Goal: Task Accomplishment & Management: Manage account settings

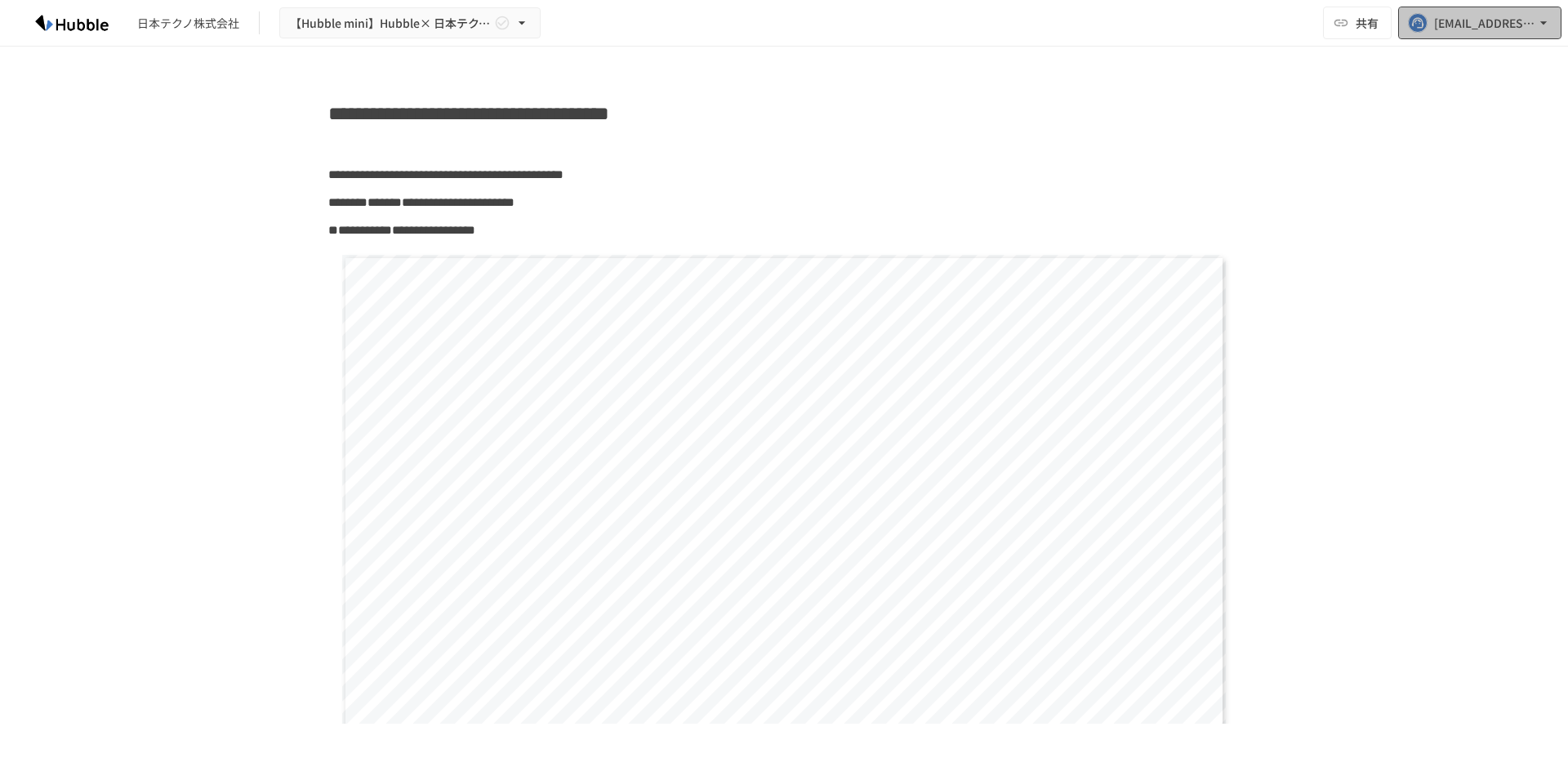
click at [1471, 28] on div "[EMAIL_ADDRESS][DOMAIN_NAME]" at bounding box center [1485, 23] width 101 height 20
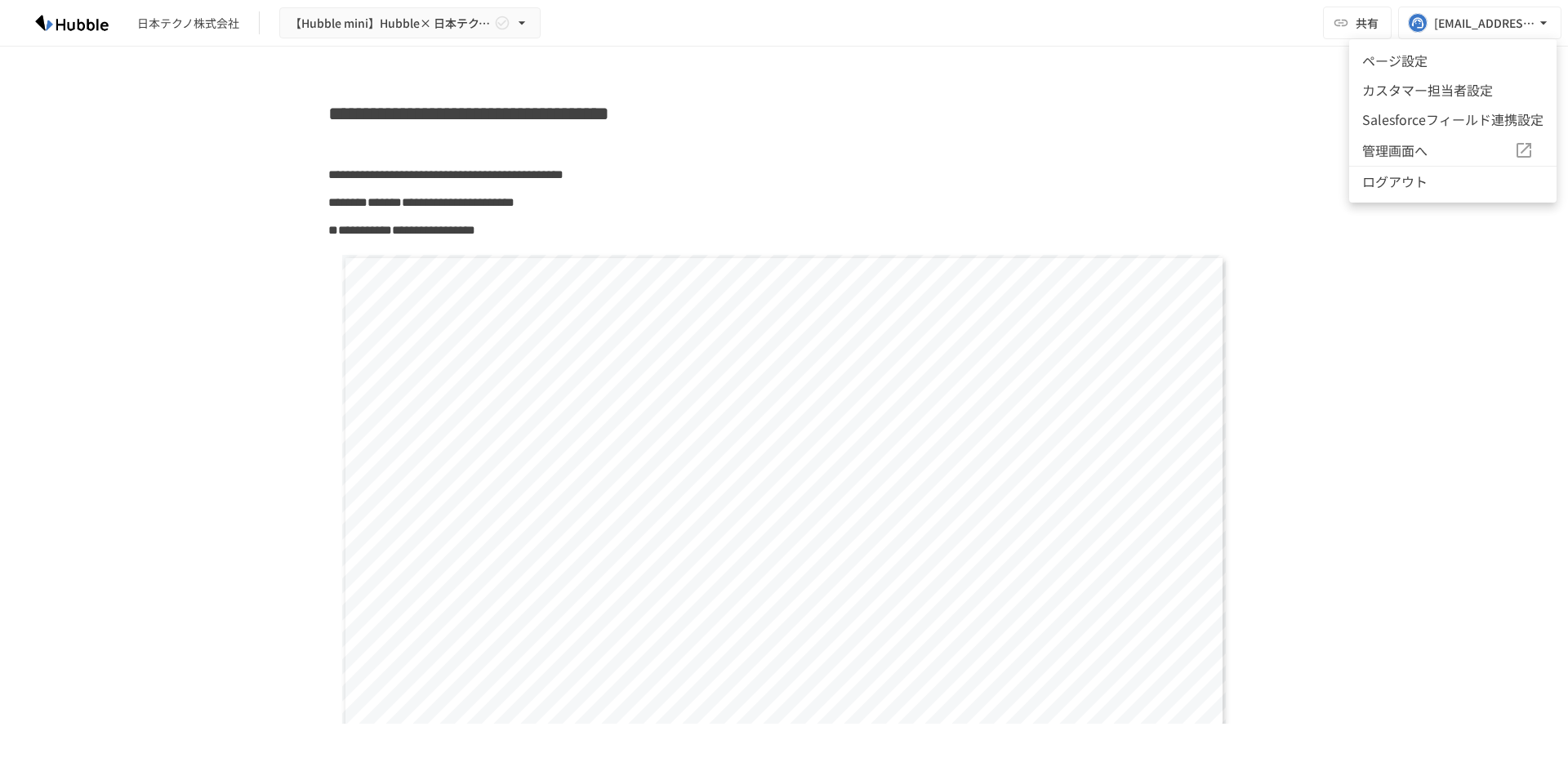
click at [1280, 50] on div at bounding box center [784, 379] width 1568 height 758
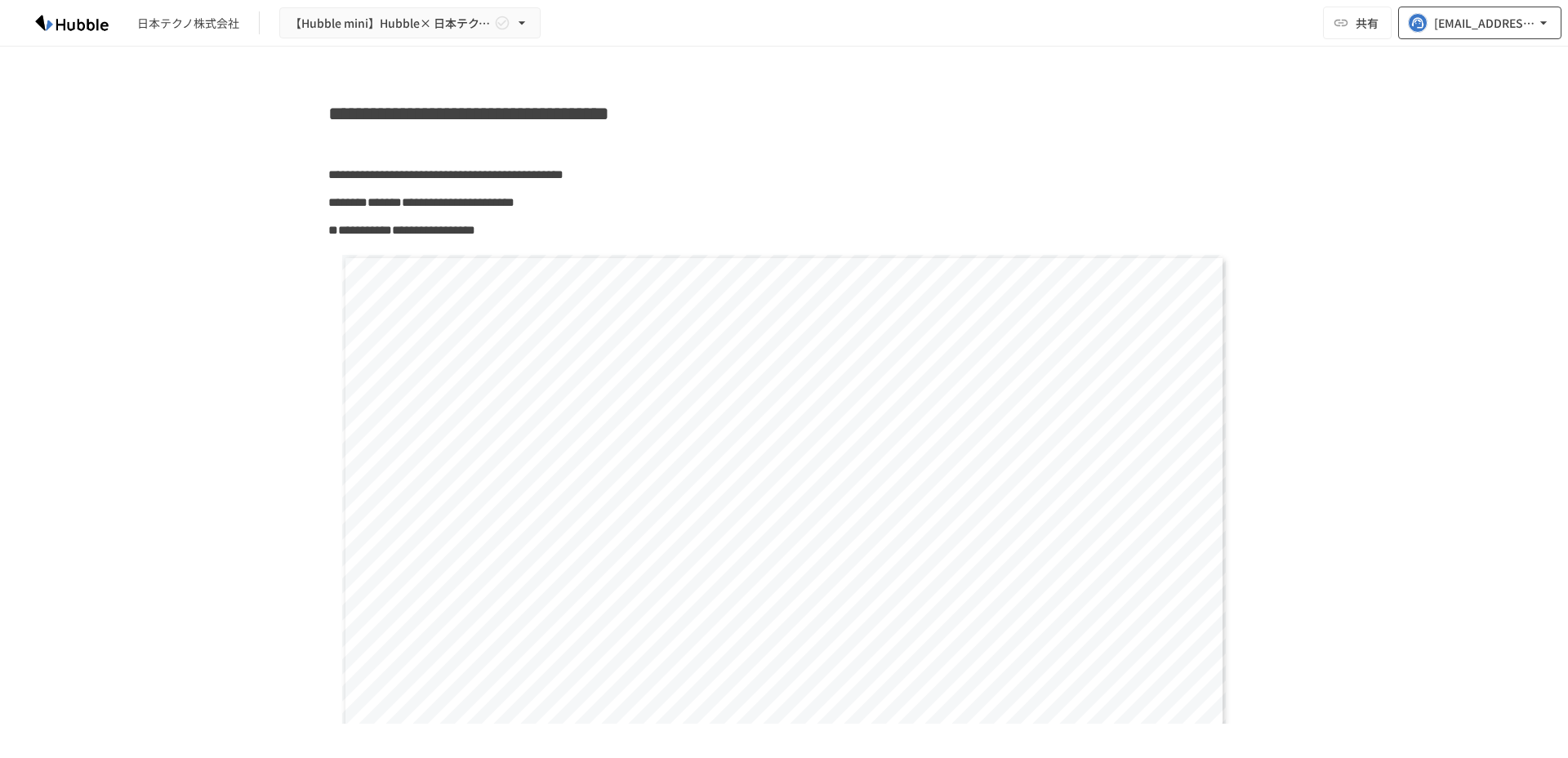
click at [1441, 34] on button "[EMAIL_ADDRESS][DOMAIN_NAME]" at bounding box center [1480, 22] width 163 height 33
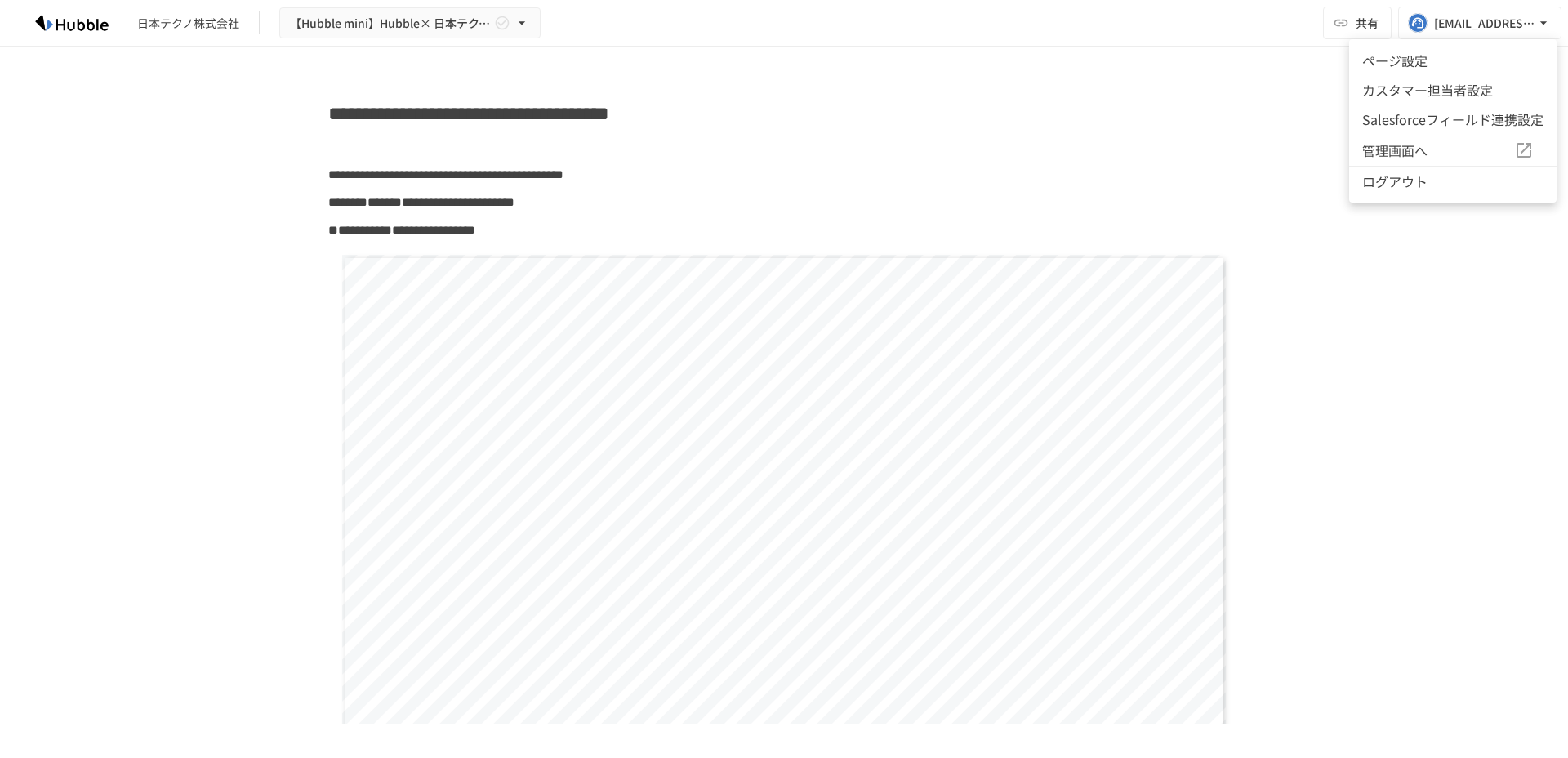
click at [1274, 99] on div at bounding box center [784, 379] width 1568 height 758
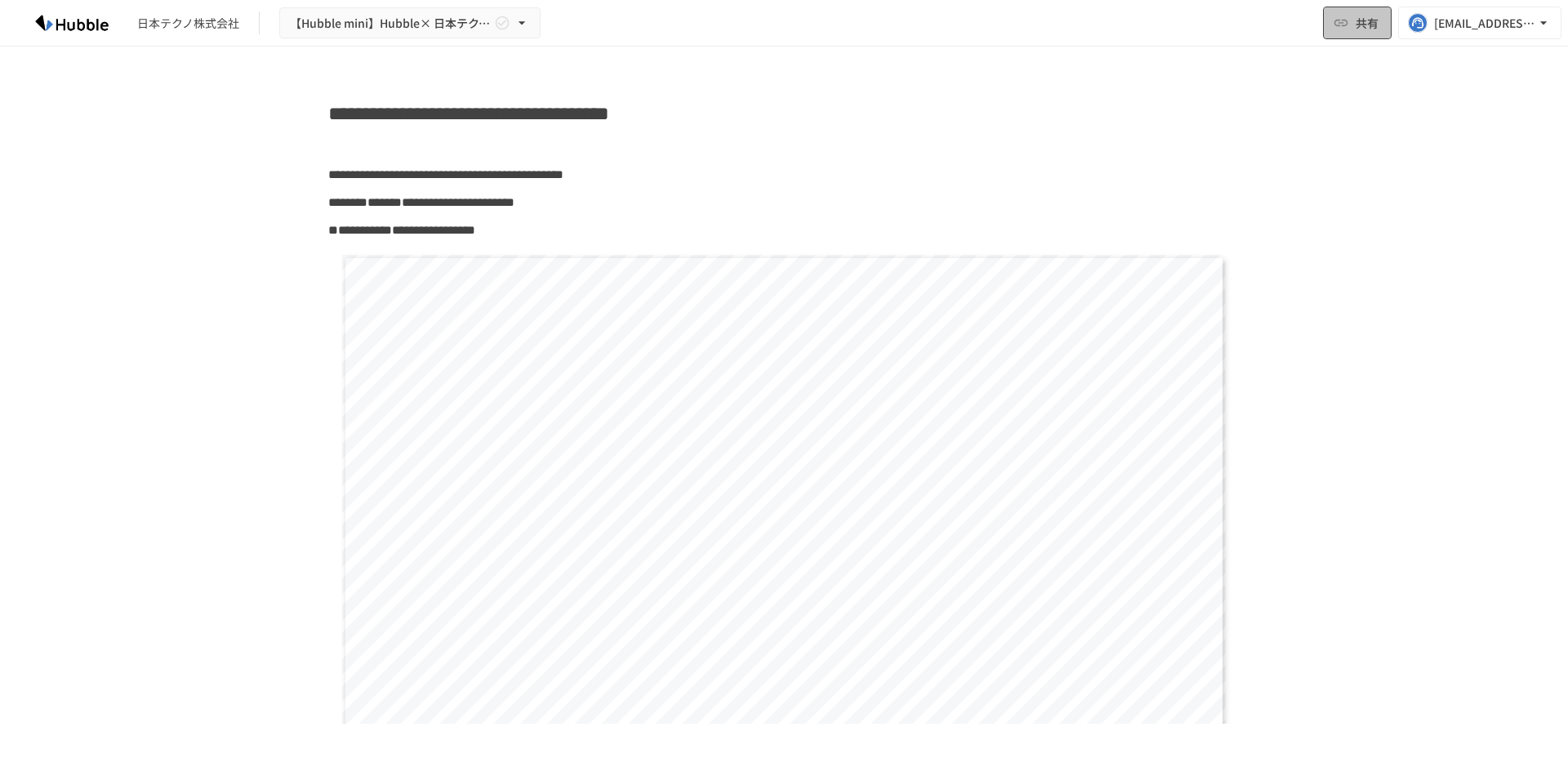
click at [1369, 30] on span "共有" at bounding box center [1368, 23] width 23 height 18
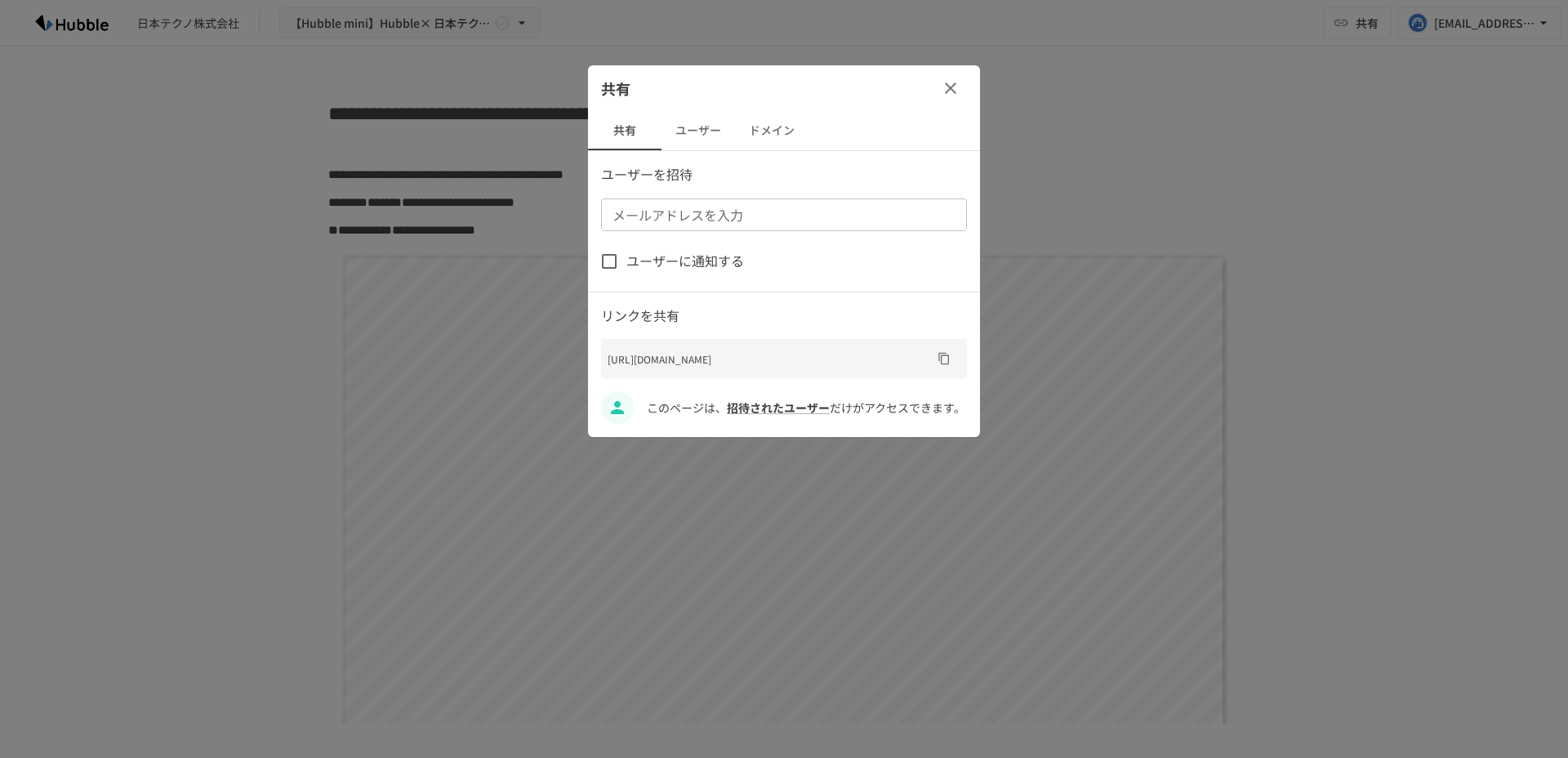
click at [763, 130] on button "ドメイン" at bounding box center [772, 130] width 74 height 39
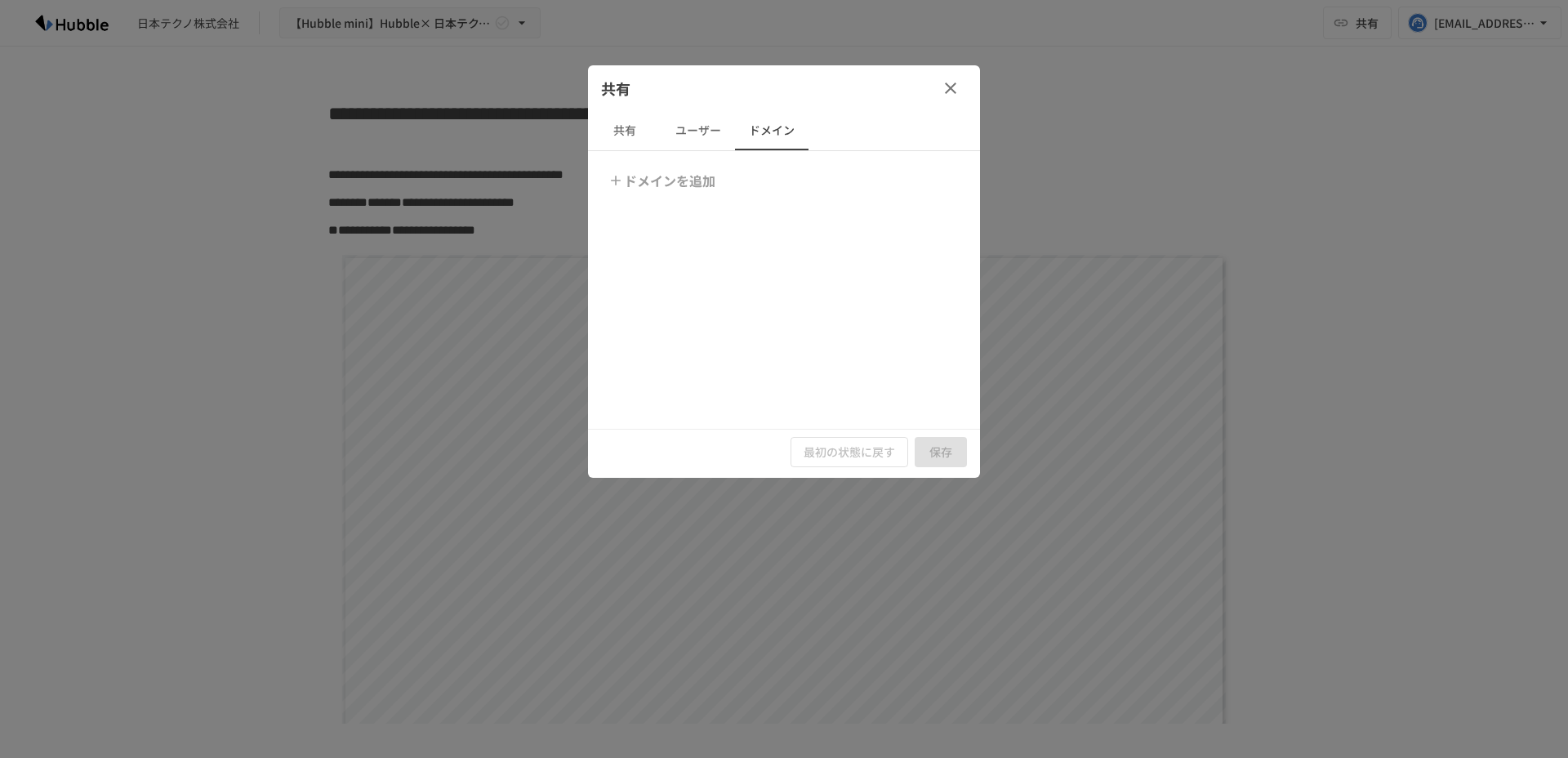
click at [690, 183] on button "ドメインを追加" at bounding box center [663, 180] width 118 height 33
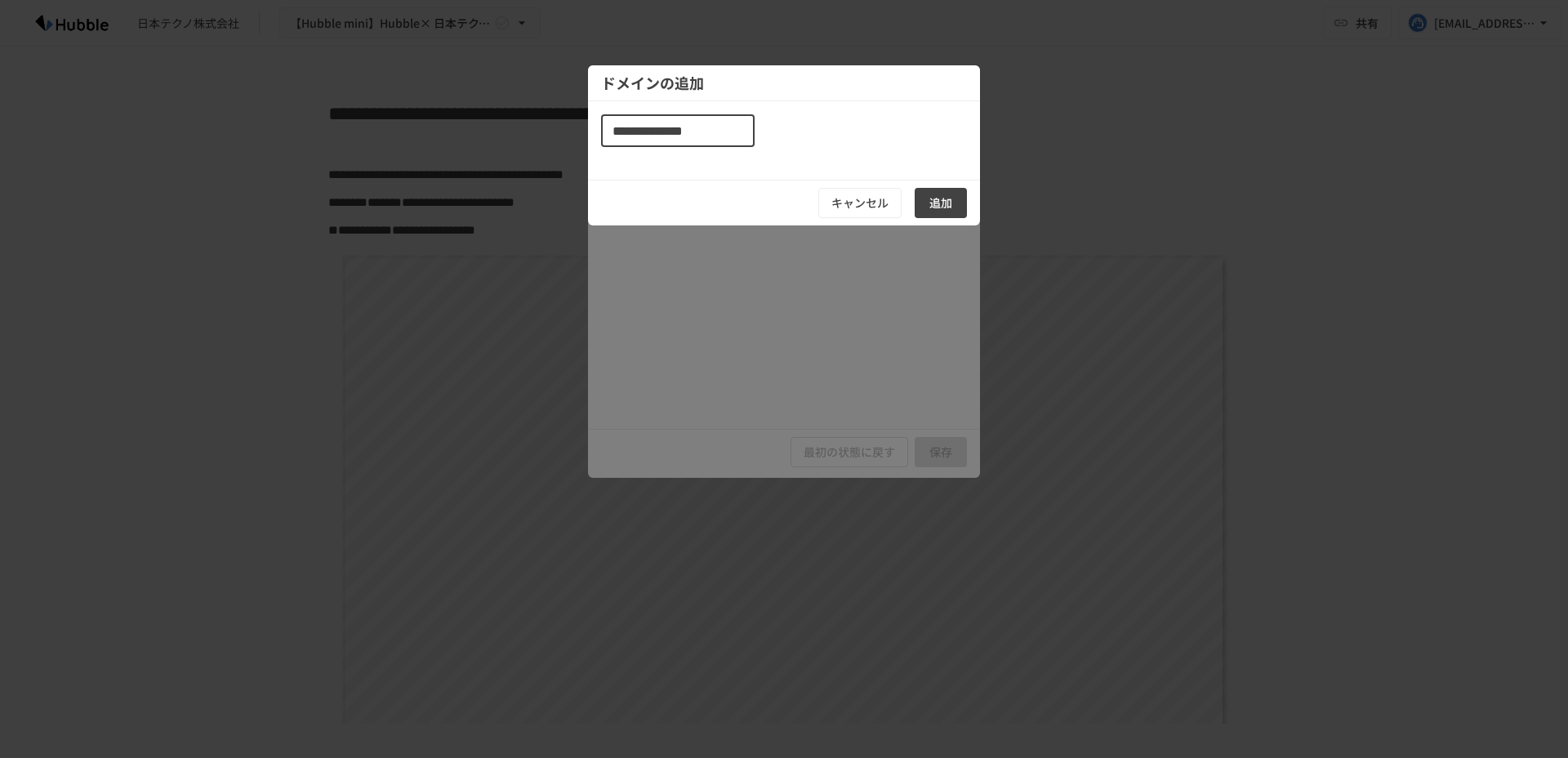
type input "**********"
click at [941, 198] on button "追加" at bounding box center [941, 203] width 52 height 30
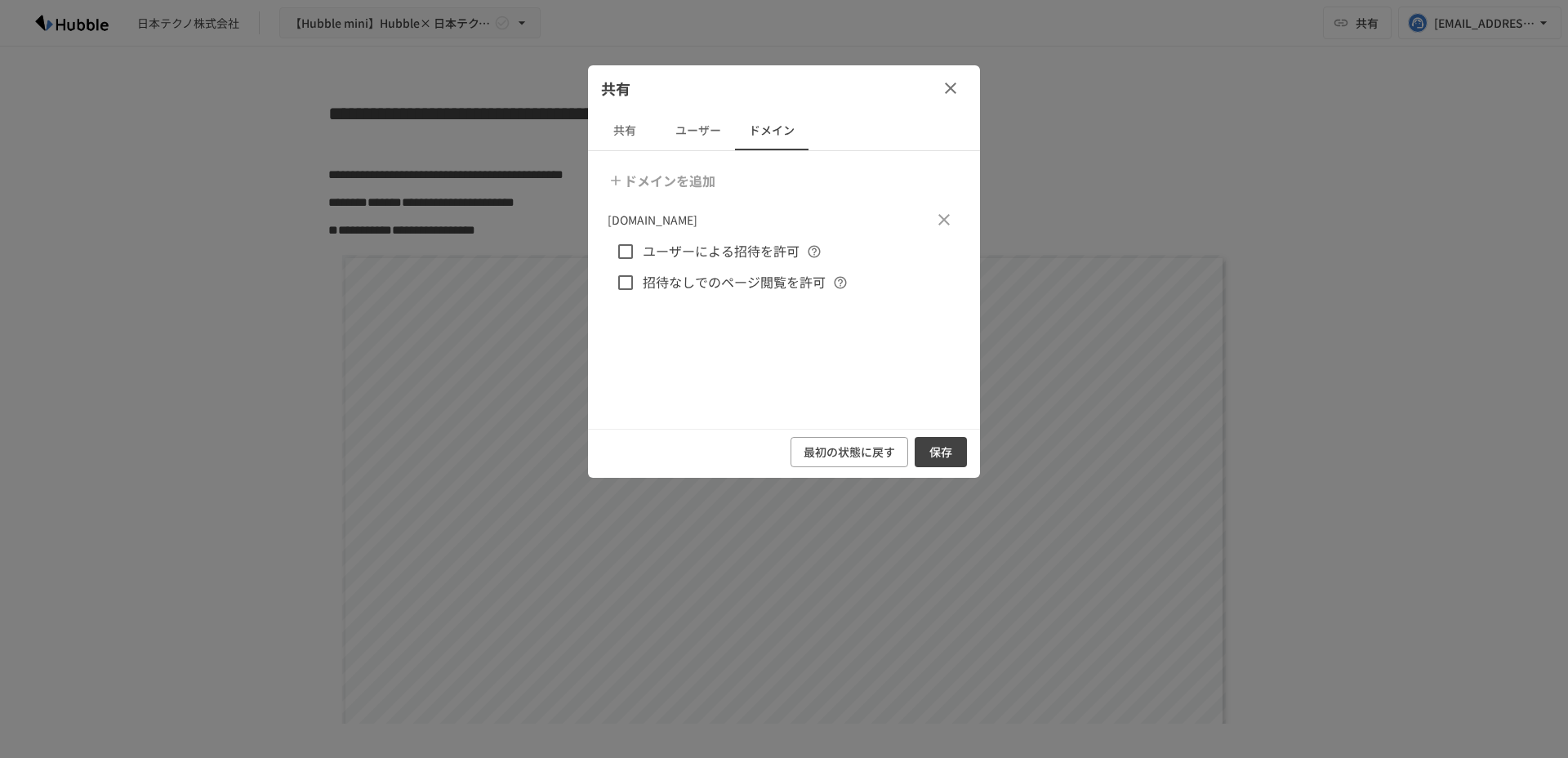
click at [676, 251] on span "ユーザーによる招待を許可" at bounding box center [721, 251] width 157 height 21
click at [676, 278] on span "招待なしでのページ閲覧を許可" at bounding box center [734, 282] width 183 height 21
click at [939, 452] on button "保存" at bounding box center [941, 452] width 52 height 30
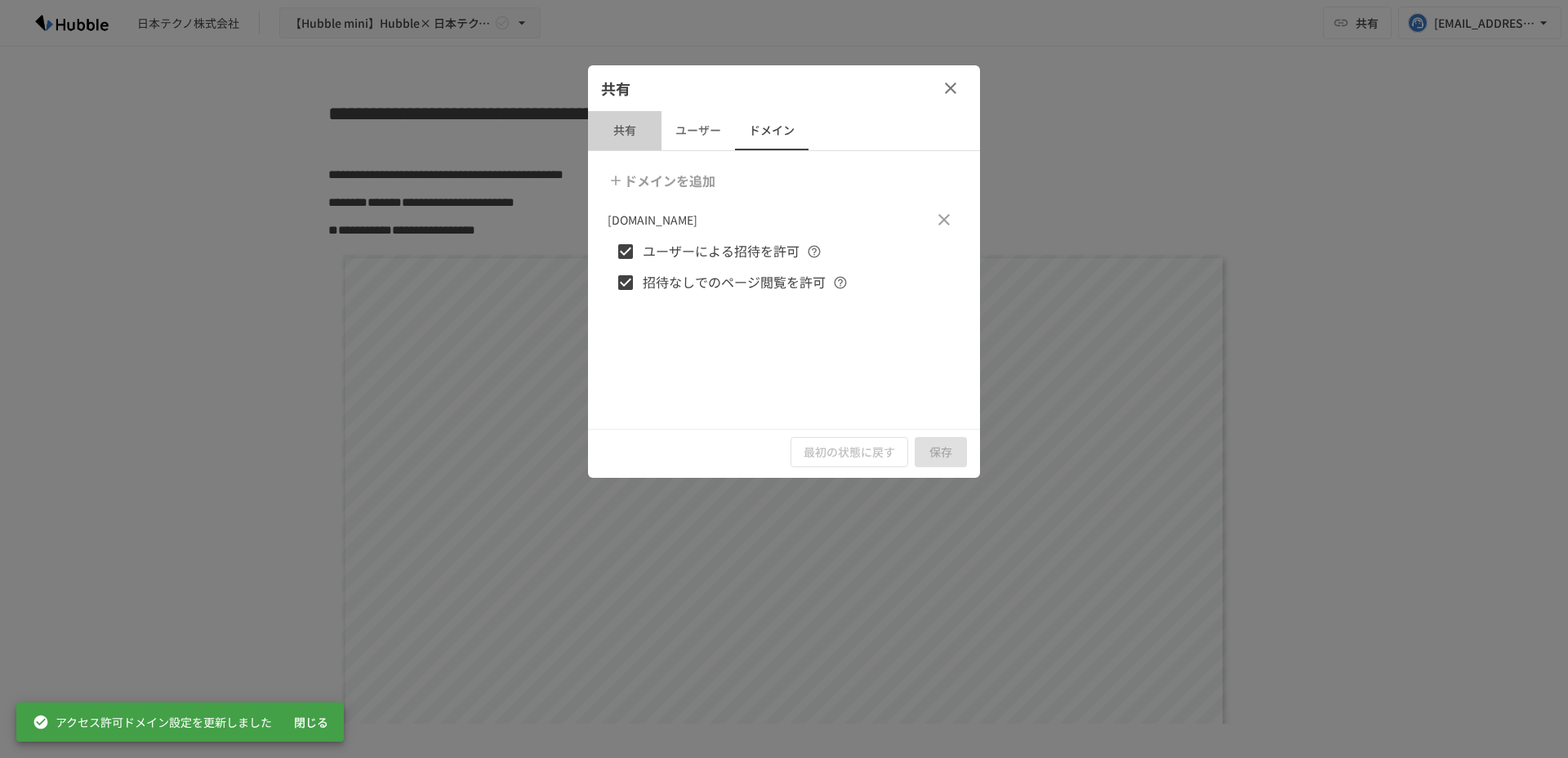
click at [625, 136] on button "共有" at bounding box center [625, 130] width 74 height 39
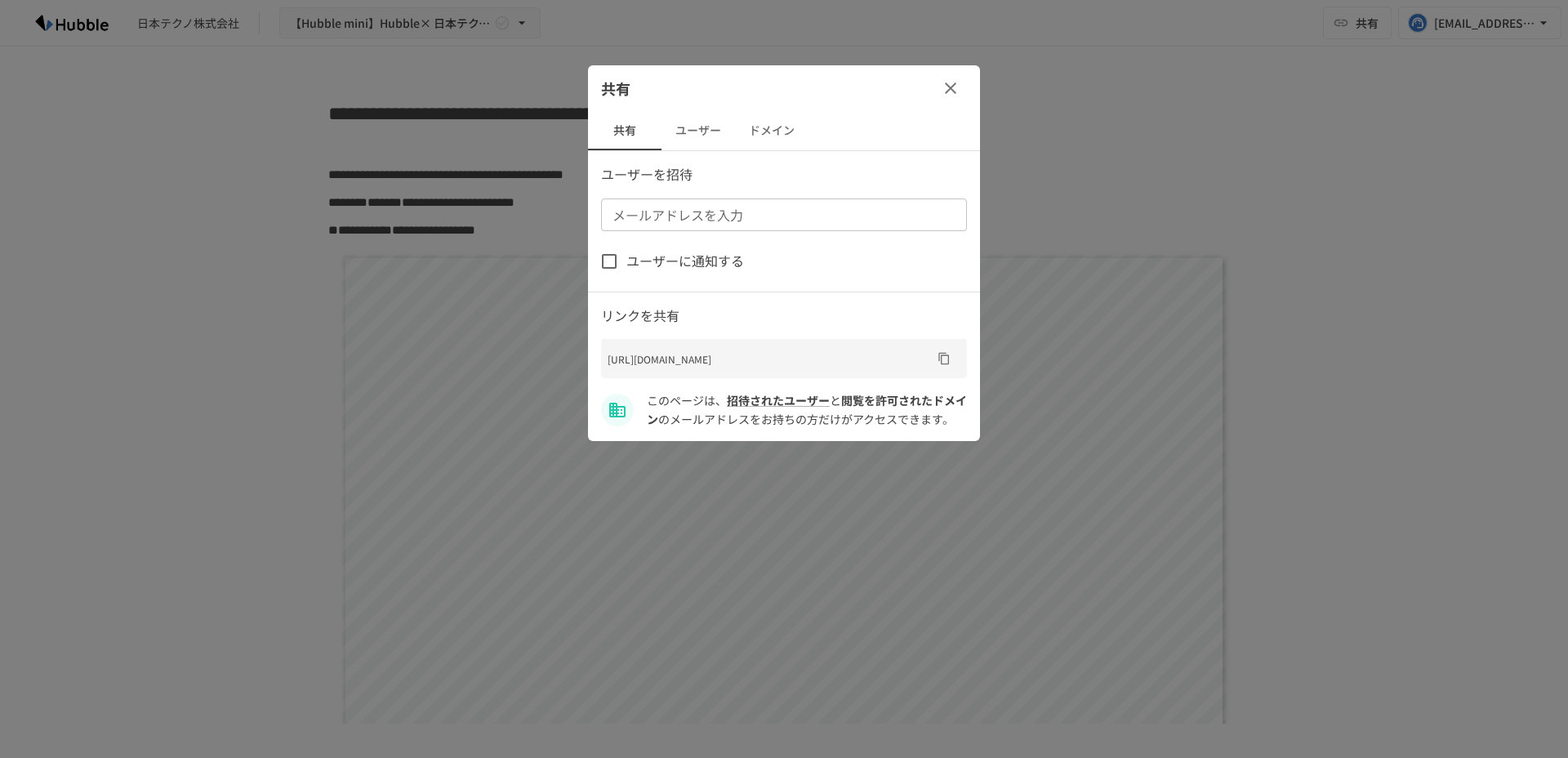
click at [760, 120] on button "ドメイン" at bounding box center [772, 130] width 74 height 39
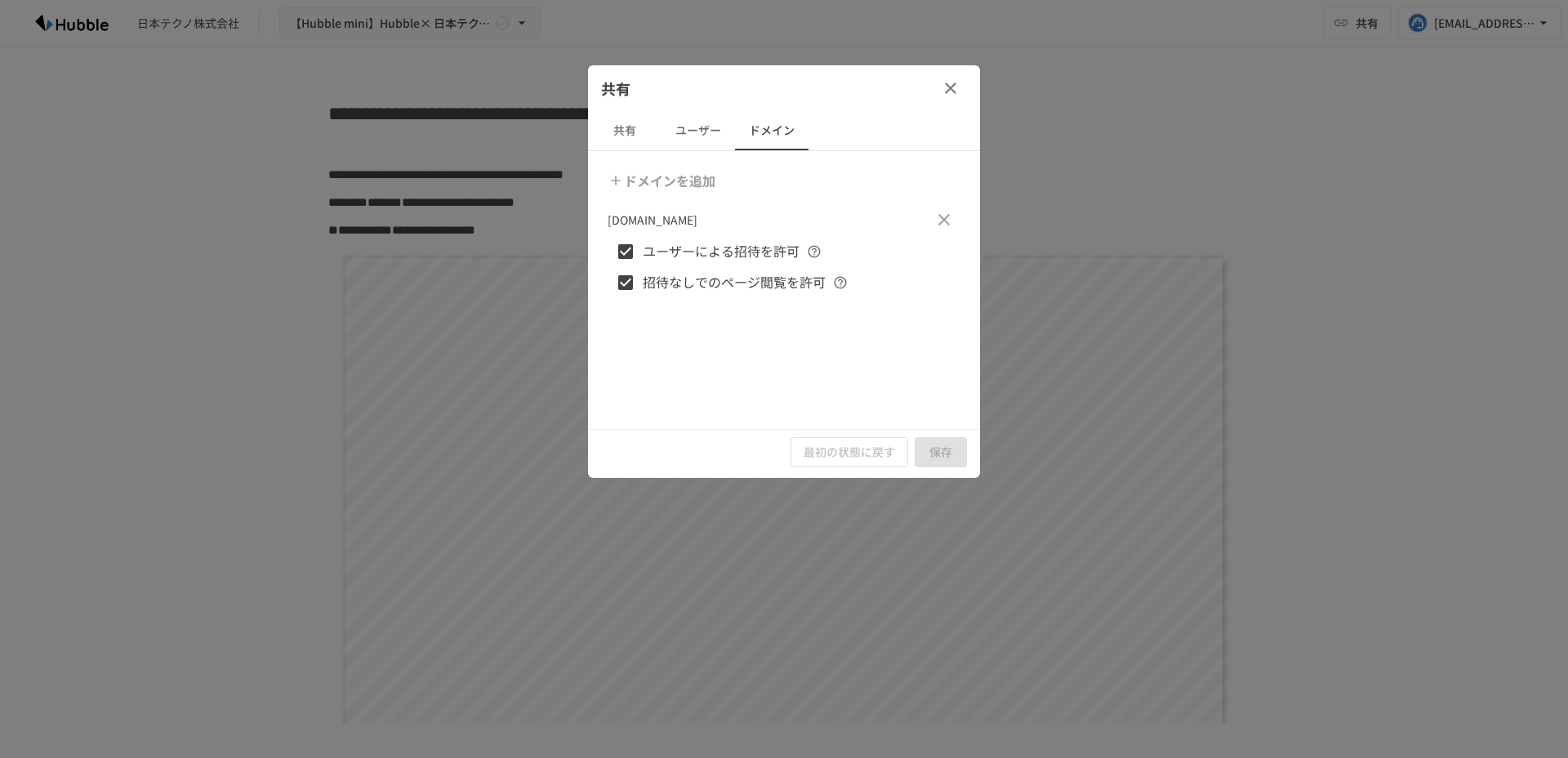
click at [611, 131] on button "共有" at bounding box center [625, 130] width 74 height 39
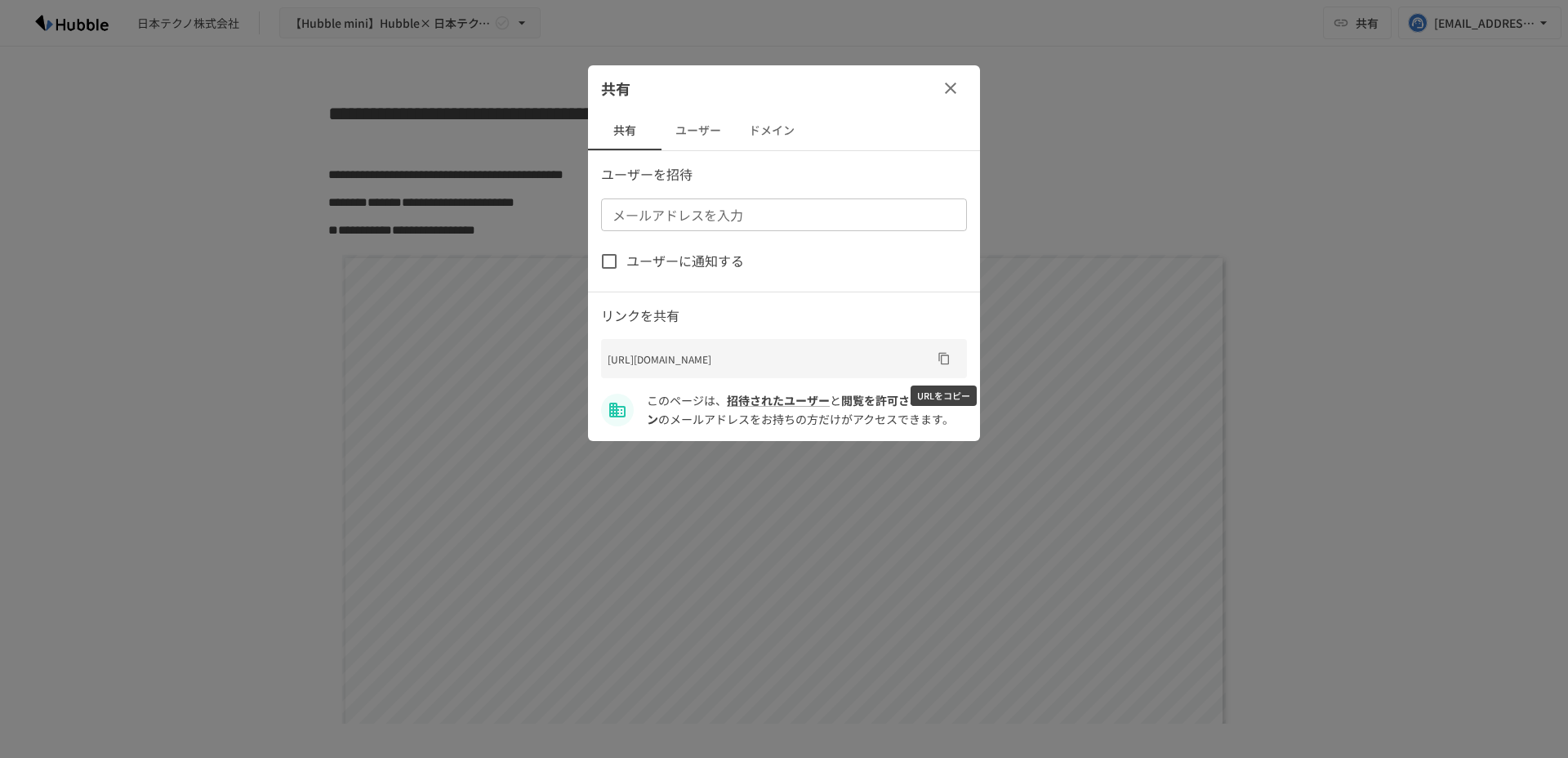
click at [939, 360] on icon "URLをコピー" at bounding box center [944, 359] width 11 height 12
click at [758, 141] on button "ドメイン" at bounding box center [772, 130] width 74 height 39
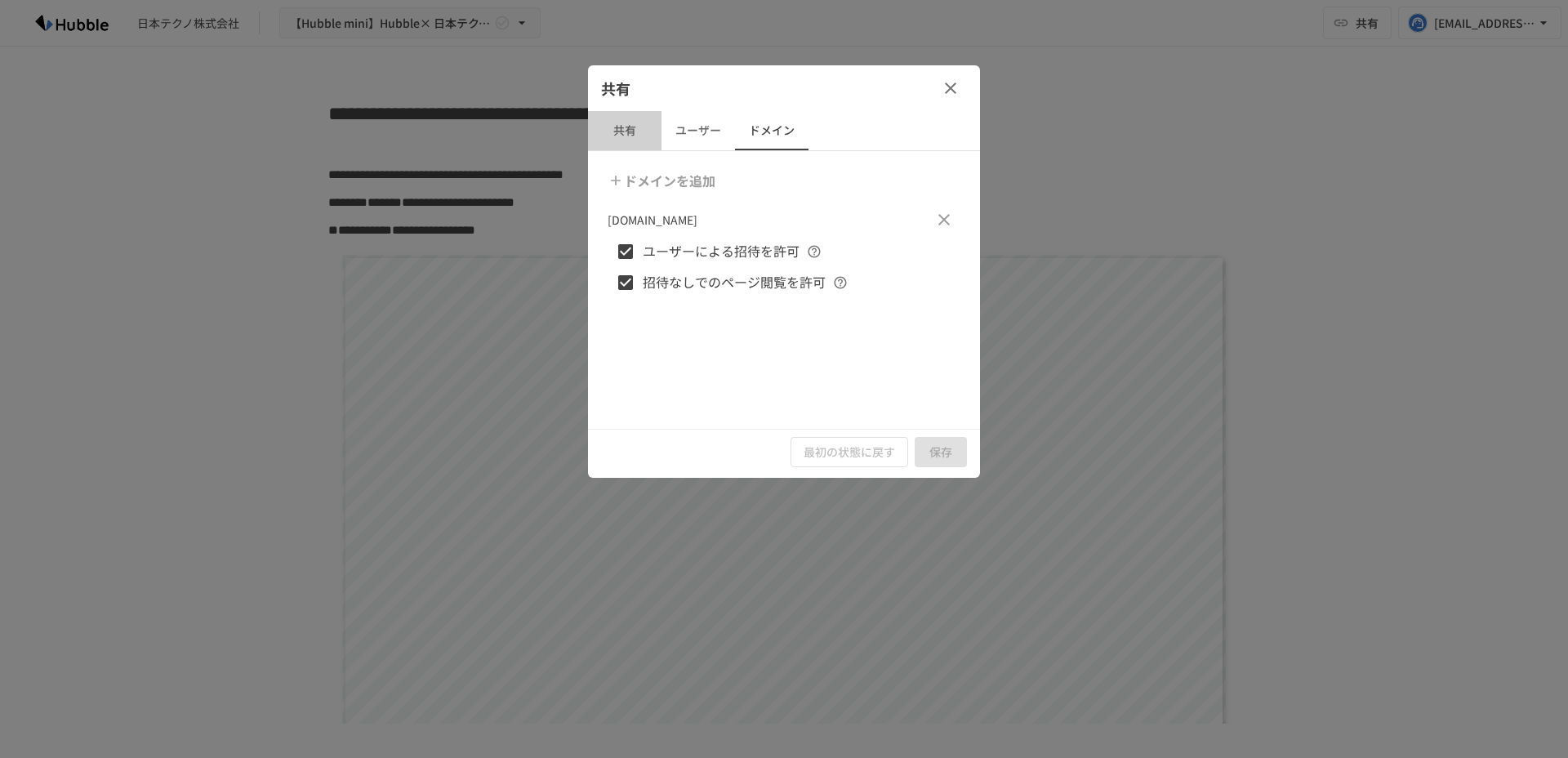
click at [645, 142] on button "共有" at bounding box center [625, 130] width 74 height 39
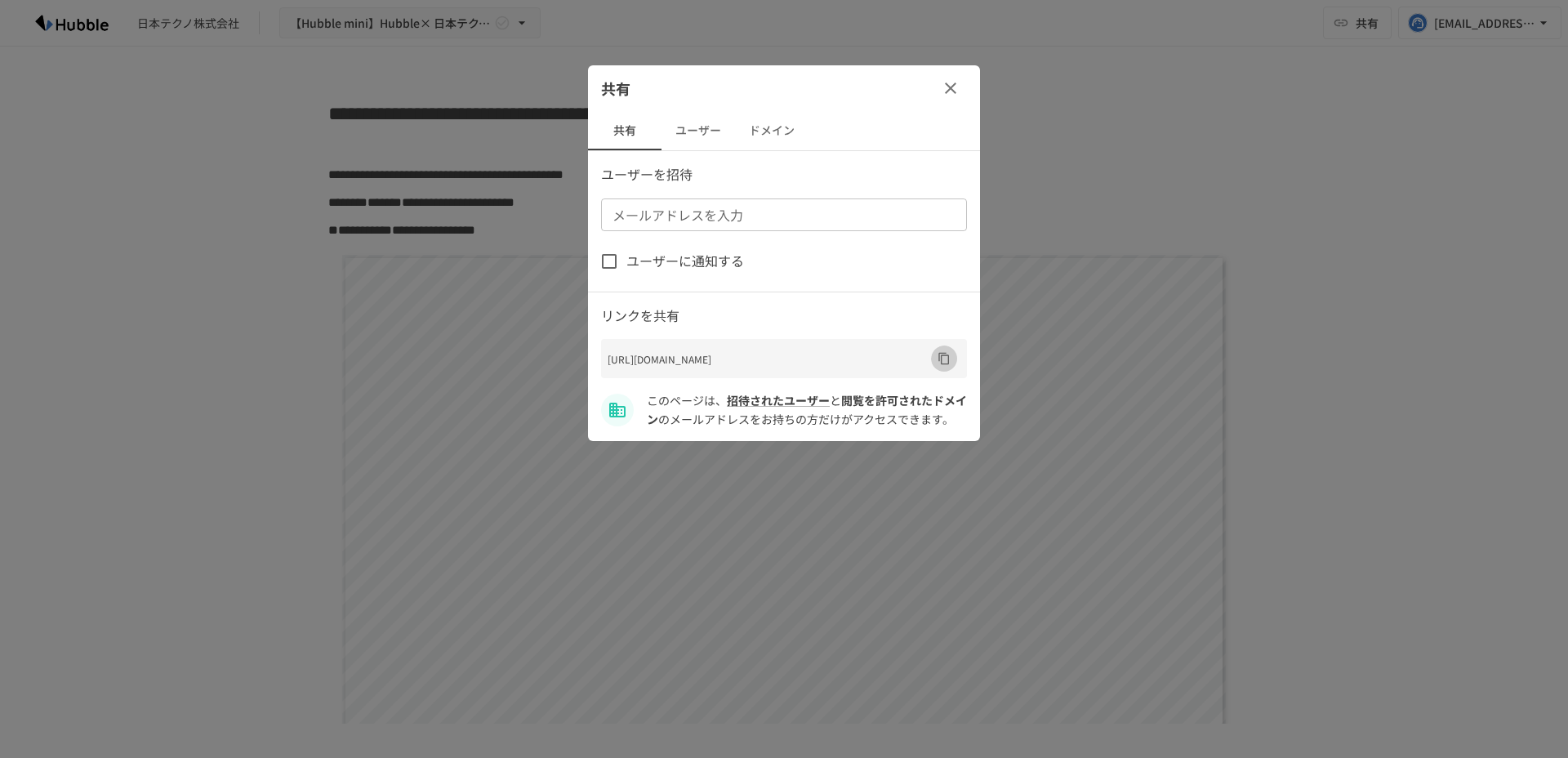
click at [942, 359] on icon "URLをコピー" at bounding box center [944, 358] width 13 height 13
click at [959, 96] on icon "button" at bounding box center [951, 89] width 19 height 19
